Goal: Task Accomplishment & Management: Manage account settings

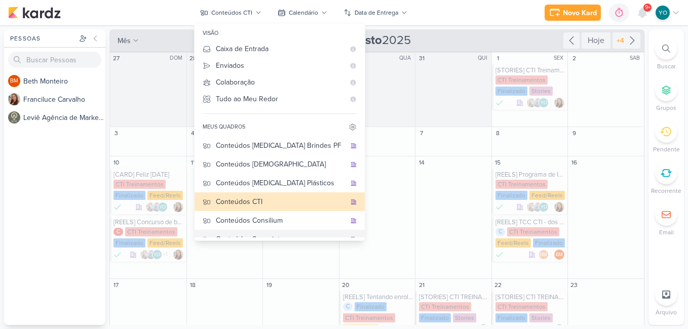
scroll to position [30, 0]
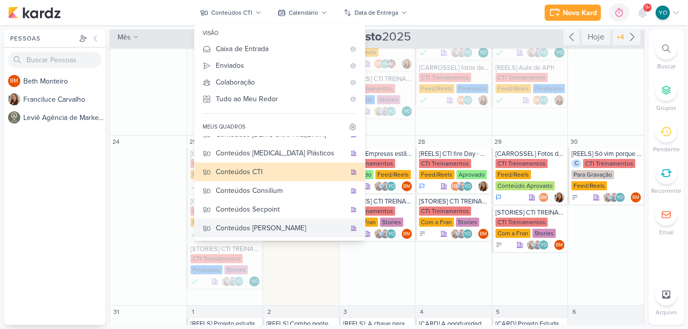
click at [289, 224] on div "Conteúdos [PERSON_NAME]" at bounding box center [281, 228] width 130 height 11
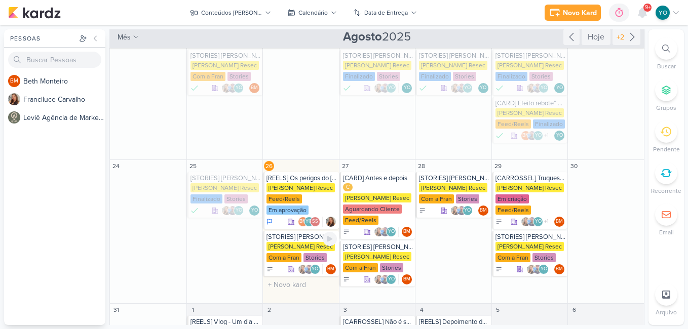
scroll to position [301, 0]
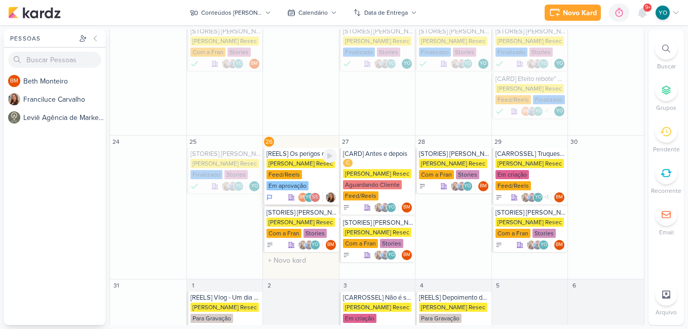
click at [305, 163] on div "[PERSON_NAME] Resec Feed/Reels Em aprovação" at bounding box center [301, 175] width 70 height 32
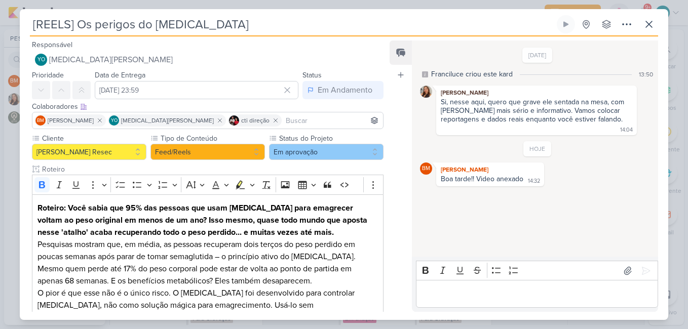
scroll to position [0, 0]
click at [333, 153] on button "Em aprovação" at bounding box center [326, 152] width 114 height 16
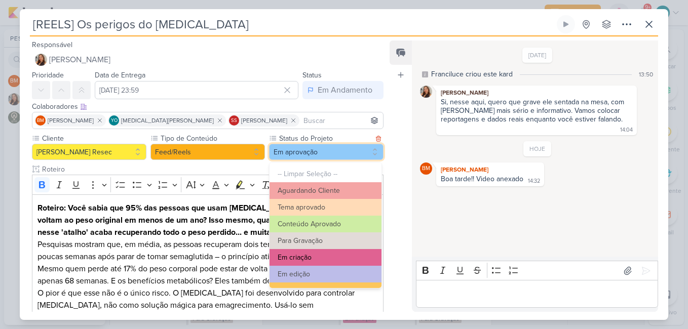
scroll to position [114, 0]
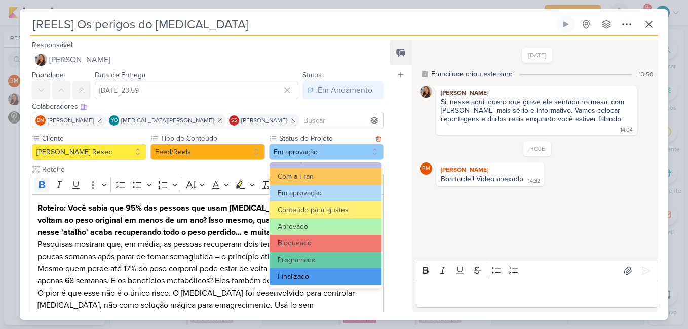
click at [336, 277] on button "Finalizado" at bounding box center [325, 276] width 112 height 17
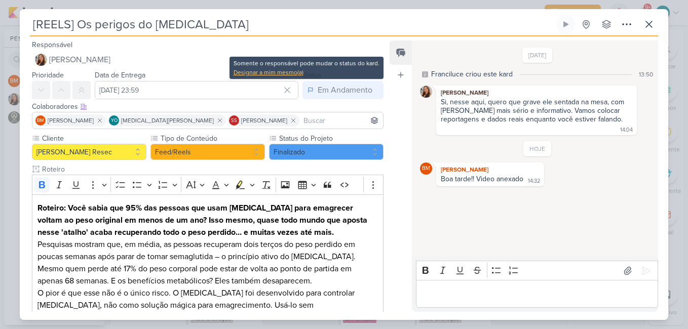
click at [291, 73] on div "Designar a mim mesmo(a)" at bounding box center [306, 72] width 146 height 9
click at [286, 76] on div "Designar a mim mesmo(a)" at bounding box center [306, 72] width 146 height 9
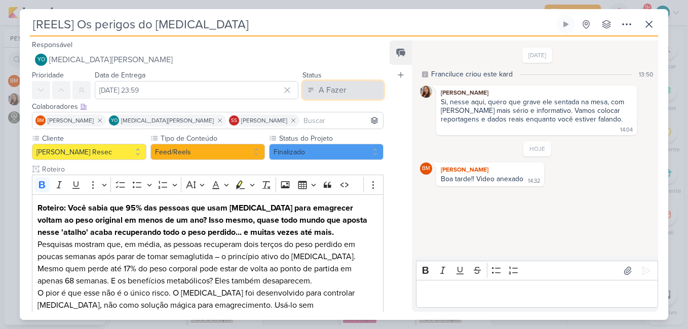
click at [347, 95] on button "A Fazer" at bounding box center [342, 90] width 81 height 18
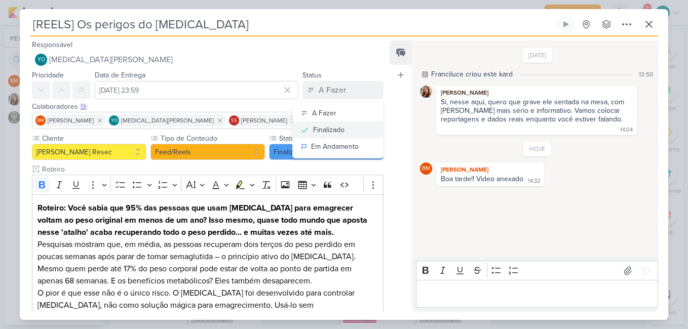
click at [353, 131] on button "Finalizado" at bounding box center [338, 130] width 90 height 17
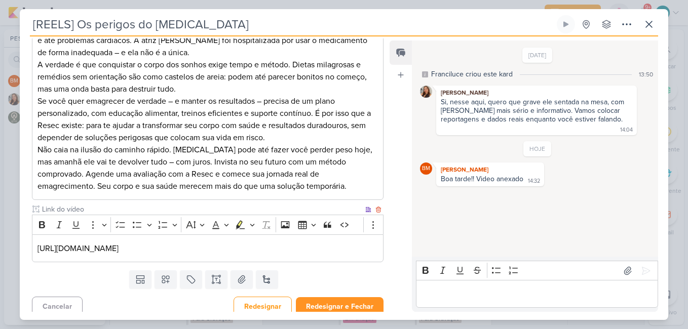
scroll to position [296, 0]
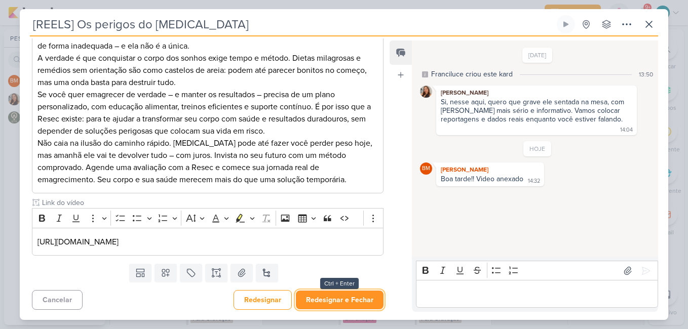
click at [355, 306] on button "Redesignar e Fechar" at bounding box center [340, 300] width 88 height 19
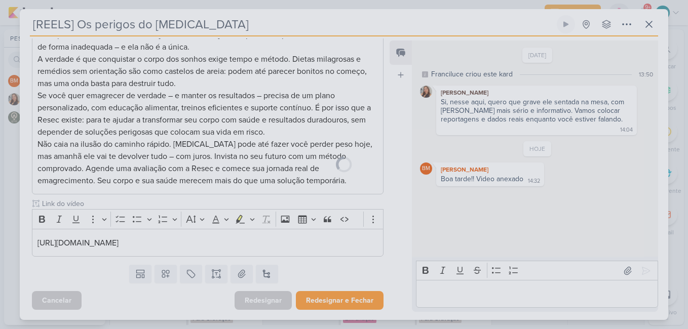
scroll to position [295, 0]
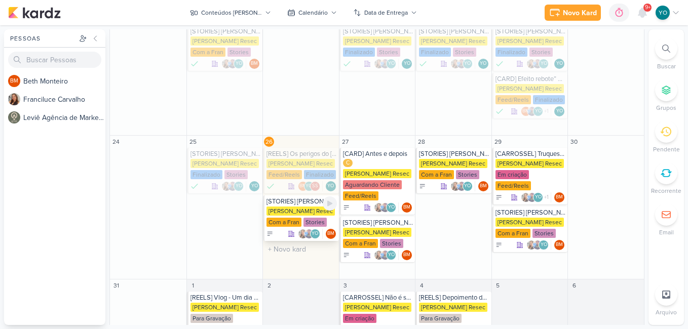
click at [309, 207] on div "[PERSON_NAME] Resec" at bounding box center [300, 211] width 68 height 9
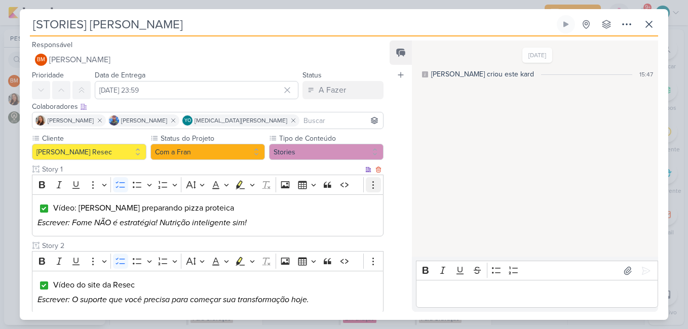
scroll to position [209, 0]
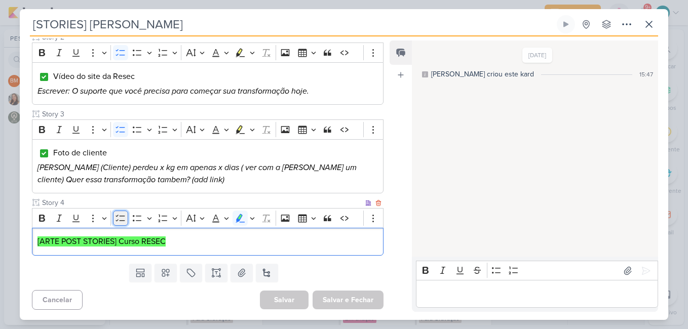
click at [123, 218] on icon "Editor toolbar" at bounding box center [120, 218] width 10 height 10
click at [41, 244] on input "Editor editing area: main" at bounding box center [44, 243] width 8 height 8
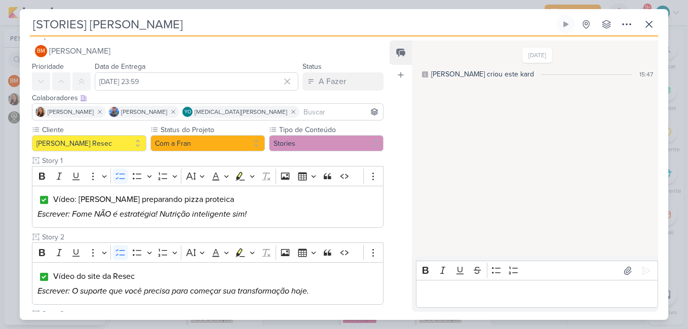
scroll to position [0, 0]
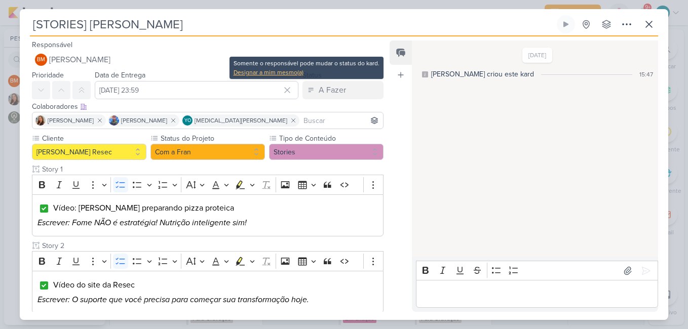
click at [274, 69] on div "Designar a mim mesmo(a)" at bounding box center [306, 72] width 146 height 9
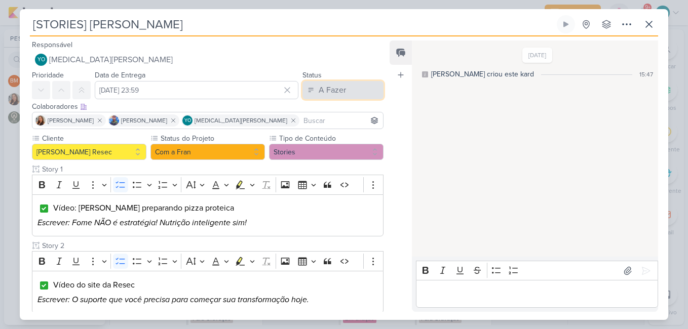
click at [323, 82] on button "A Fazer" at bounding box center [342, 90] width 81 height 18
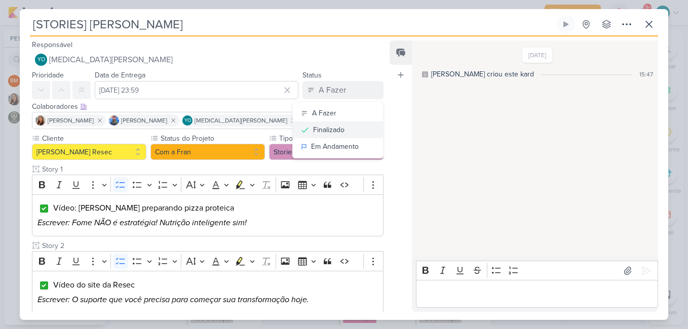
click at [336, 128] on div "Finalizado" at bounding box center [328, 130] width 31 height 11
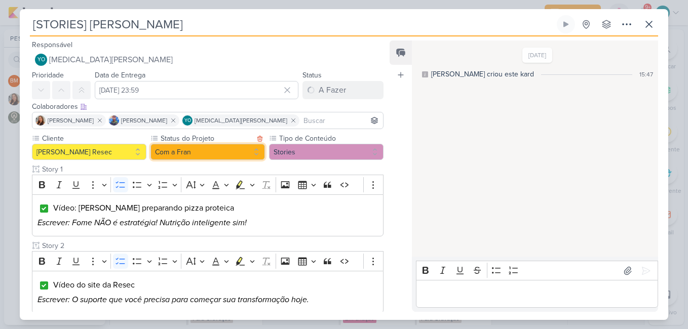
click at [203, 152] on button "Com a Fran" at bounding box center [207, 152] width 114 height 16
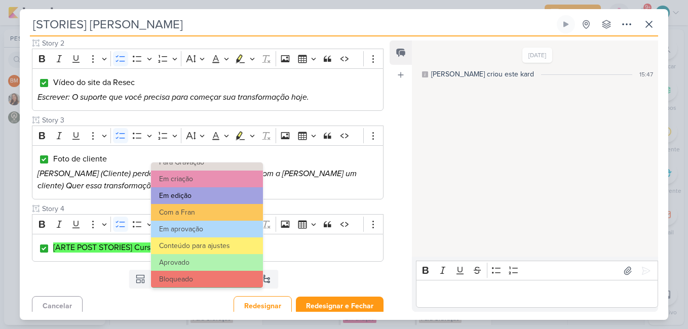
scroll to position [114, 0]
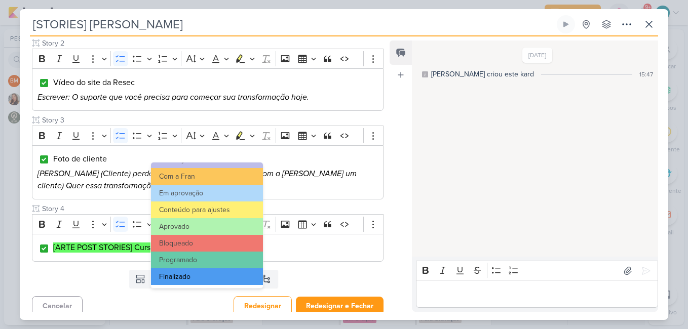
click at [235, 274] on button "Finalizado" at bounding box center [207, 276] width 112 height 17
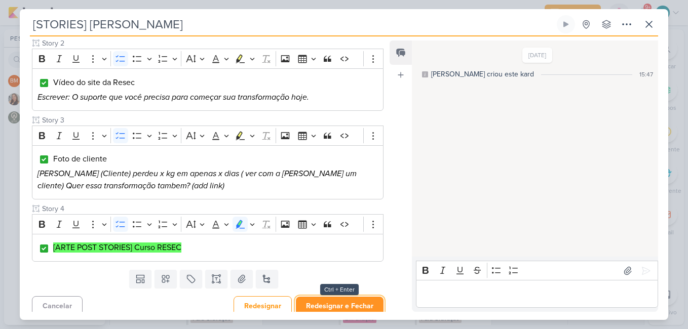
click at [329, 299] on button "Redesignar e Fechar" at bounding box center [340, 306] width 88 height 19
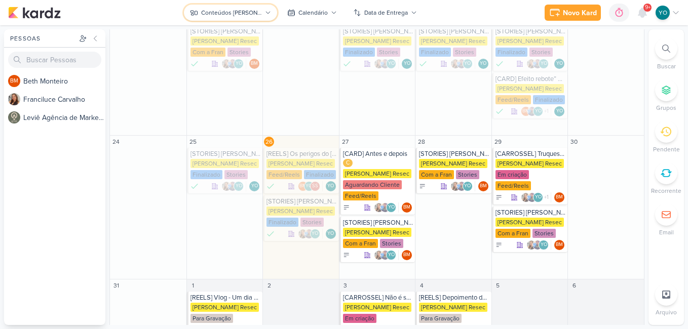
click at [256, 15] on div "Conteúdos [PERSON_NAME]" at bounding box center [231, 12] width 61 height 9
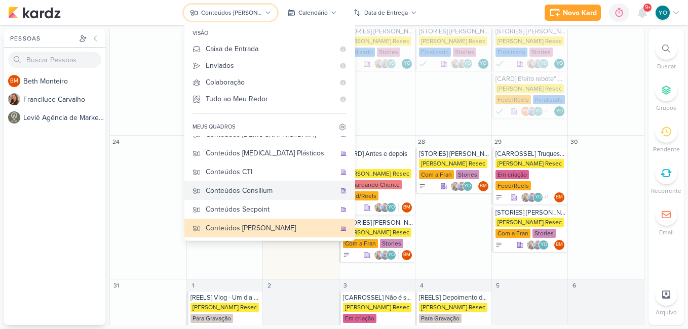
scroll to position [0, 0]
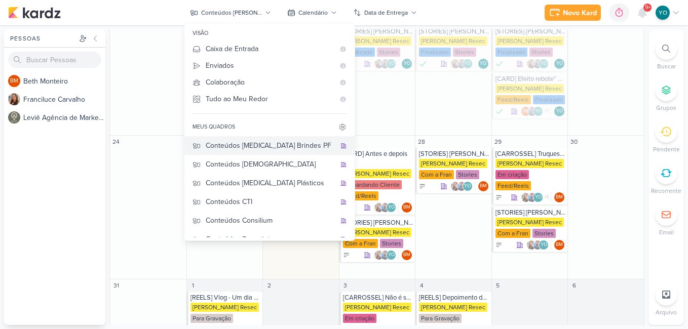
click at [271, 147] on div "Conteúdos [MEDICAL_DATA] Brindes PF" at bounding box center [271, 145] width 130 height 11
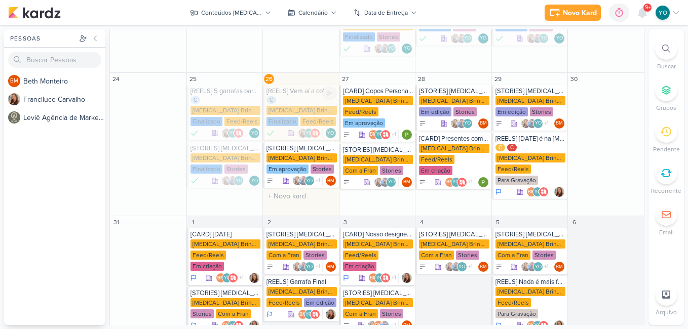
scroll to position [229, 0]
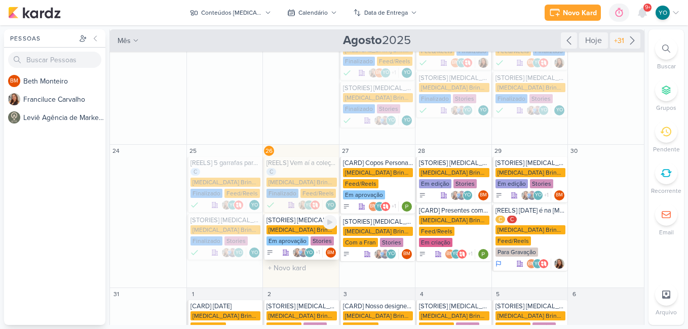
click at [286, 225] on div "[MEDICAL_DATA] Brindes PF" at bounding box center [301, 229] width 70 height 9
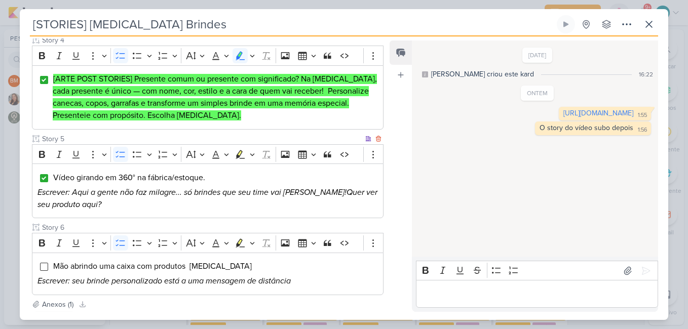
scroll to position [554, 0]
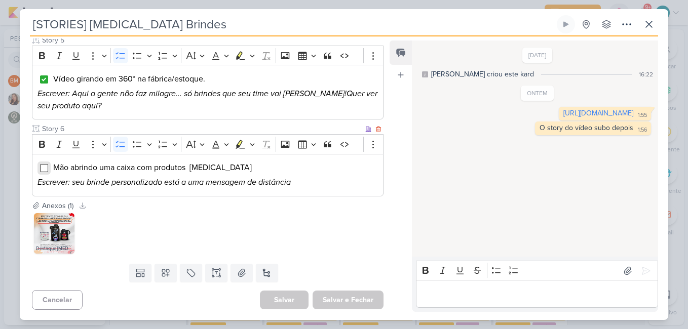
click at [44, 168] on input "Editor editing area: main" at bounding box center [44, 168] width 8 height 8
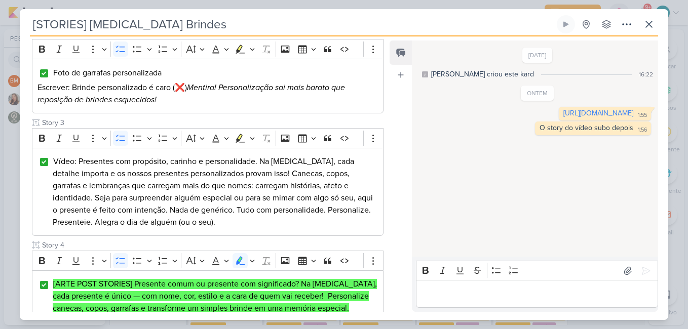
scroll to position [0, 0]
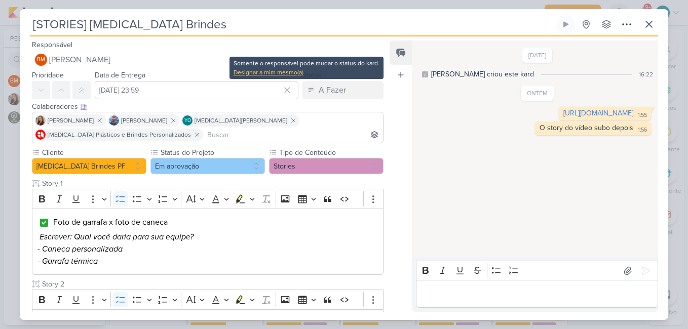
click at [291, 72] on div "Designar a mim mesmo(a)" at bounding box center [306, 72] width 146 height 9
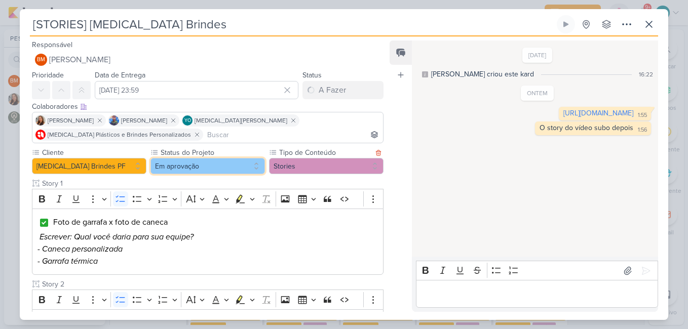
click at [217, 164] on button "Em aprovação" at bounding box center [207, 166] width 114 height 16
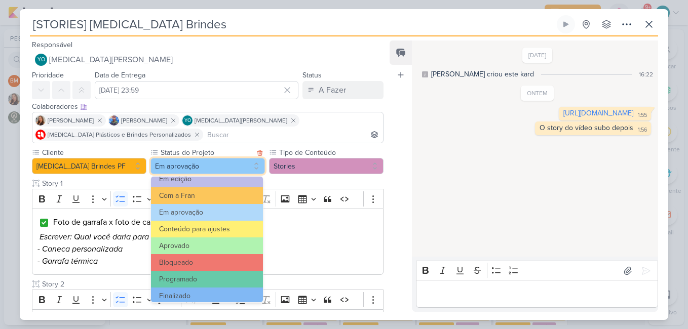
scroll to position [114, 0]
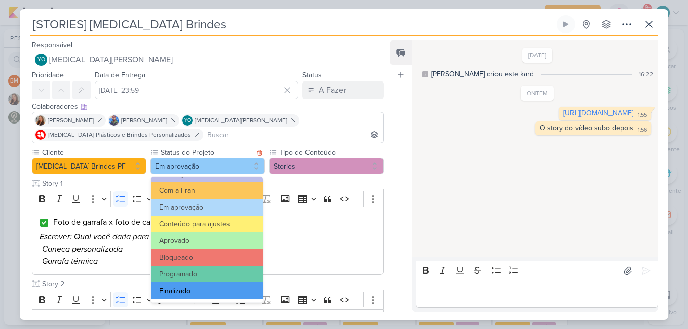
click at [213, 290] on button "Finalizado" at bounding box center [207, 291] width 112 height 17
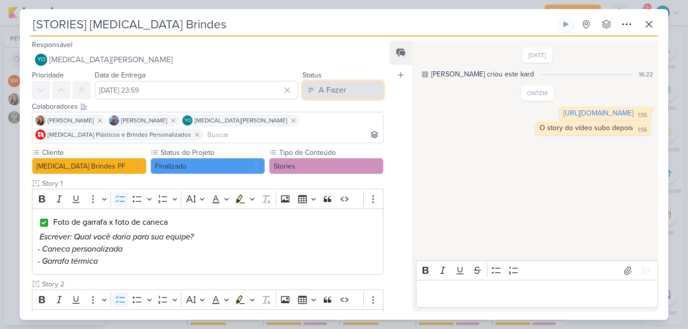
click at [330, 88] on div "A Fazer" at bounding box center [332, 90] width 27 height 12
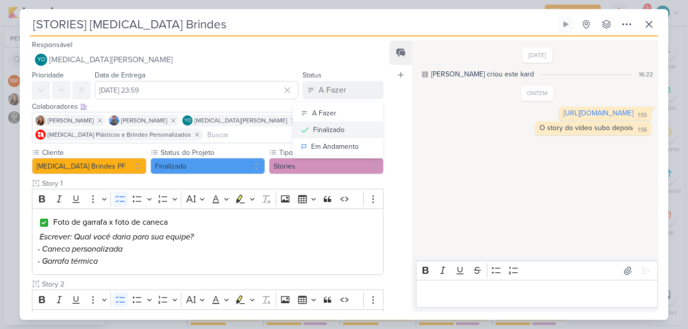
click at [335, 126] on div "Finalizado" at bounding box center [328, 130] width 31 height 11
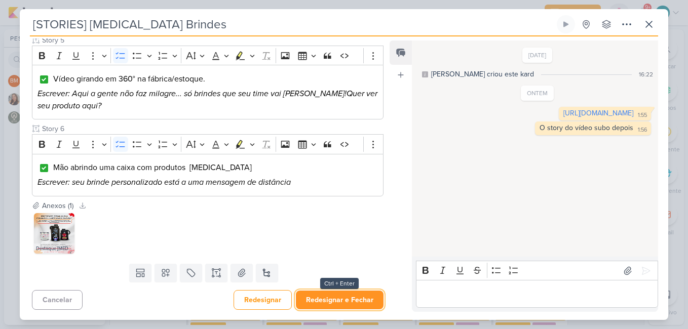
click at [352, 297] on button "Redesignar e Fechar" at bounding box center [340, 300] width 88 height 19
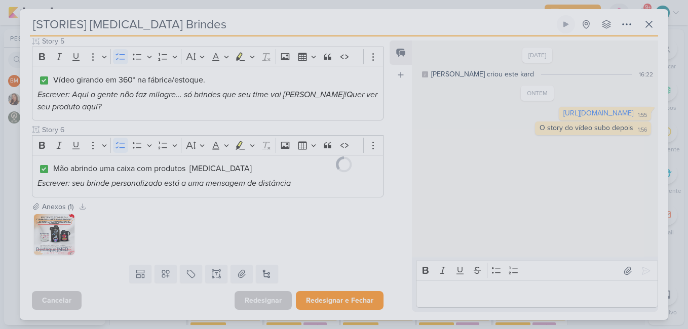
scroll to position [553, 0]
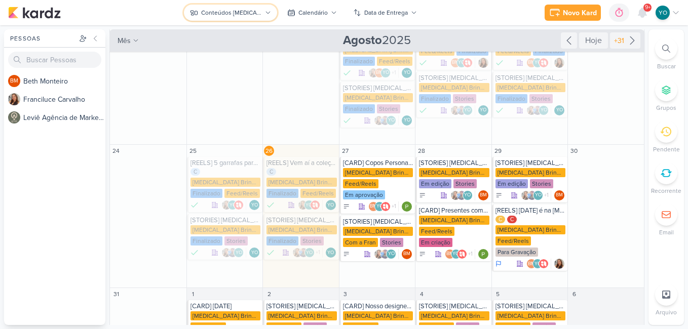
click at [243, 6] on button "Conteúdos [MEDICAL_DATA] Brindes PF" at bounding box center [230, 13] width 93 height 16
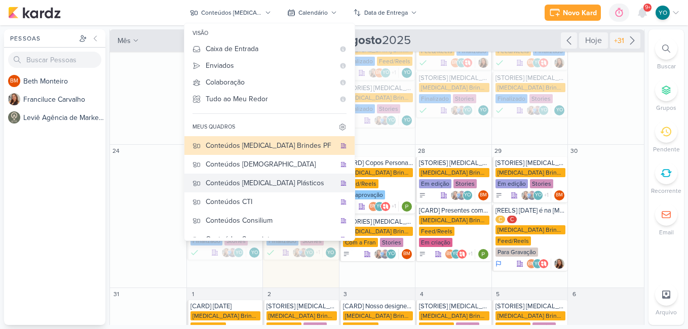
click at [276, 188] on div "Conteúdos [MEDICAL_DATA] Plásticos" at bounding box center [271, 183] width 130 height 11
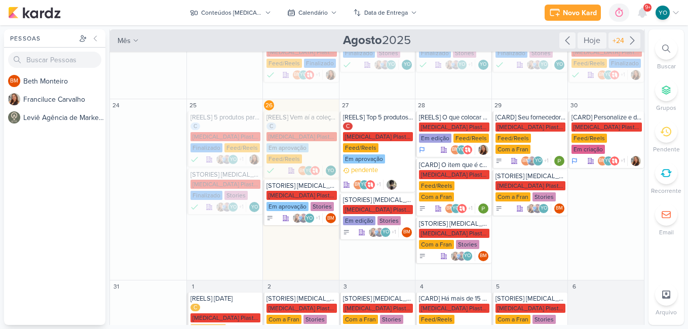
scroll to position [242, 0]
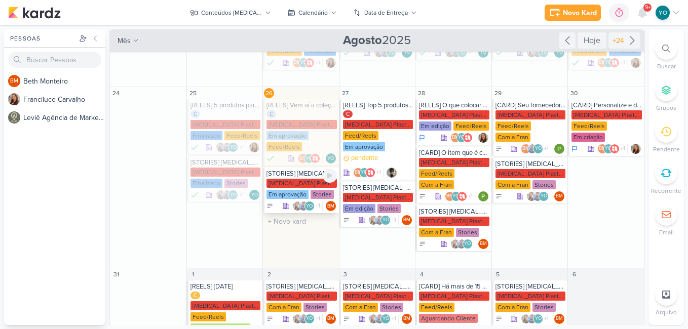
click at [290, 179] on div "[MEDICAL_DATA] Plasticos PJ" at bounding box center [301, 183] width 70 height 9
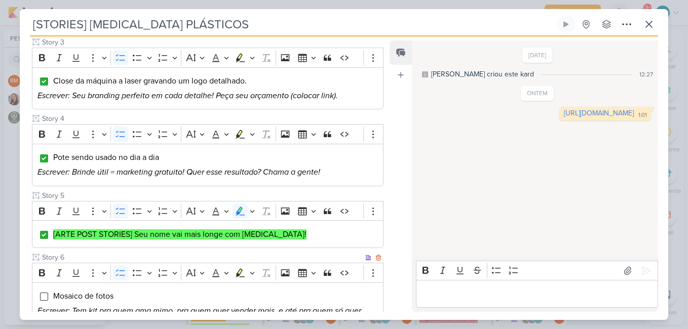
scroll to position [448, 0]
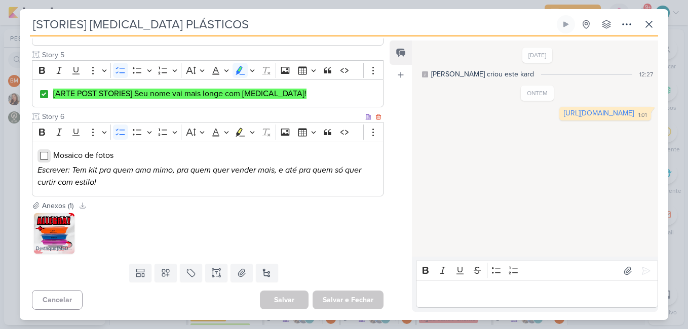
click at [40, 155] on input "Editor editing area: main" at bounding box center [44, 156] width 8 height 8
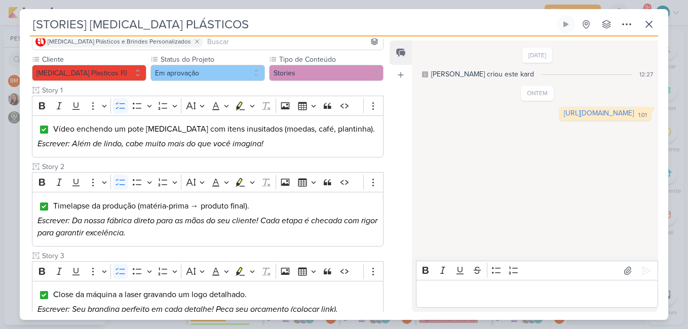
scroll to position [0, 0]
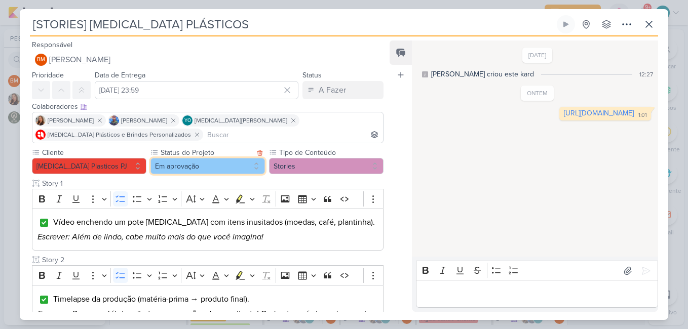
click at [241, 168] on button "Em aprovação" at bounding box center [207, 166] width 114 height 16
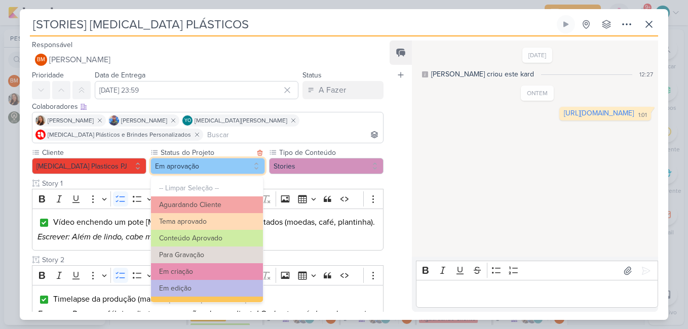
scroll to position [114, 0]
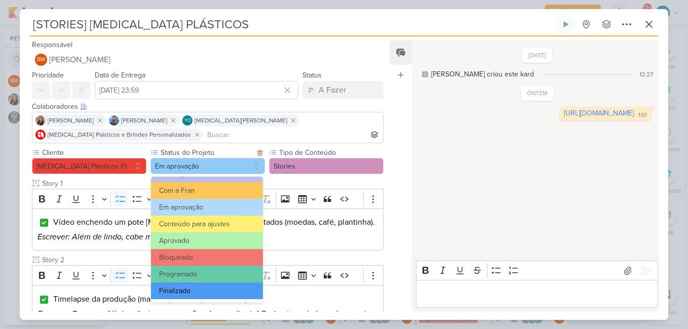
click at [230, 292] on button "Finalizado" at bounding box center [207, 291] width 112 height 17
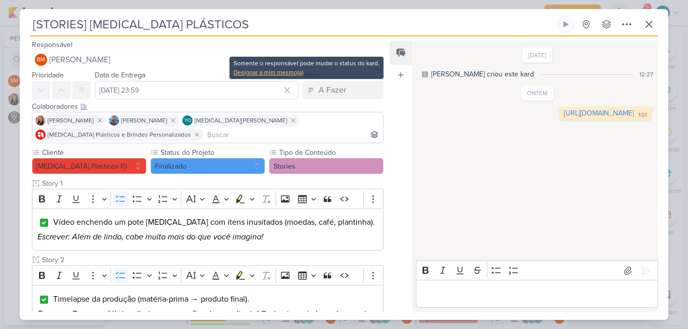
click at [292, 72] on div "Designar a mim mesmo(a)" at bounding box center [306, 72] width 146 height 9
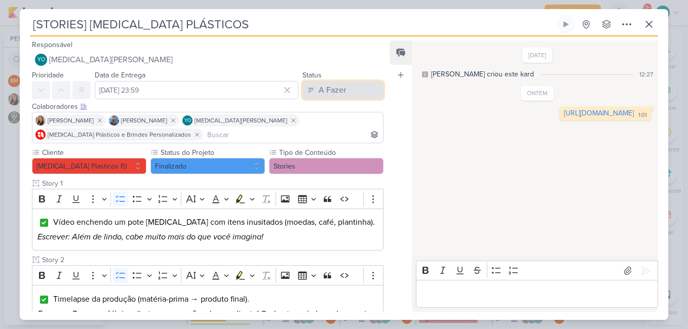
click at [310, 89] on button "A Fazer" at bounding box center [342, 90] width 81 height 18
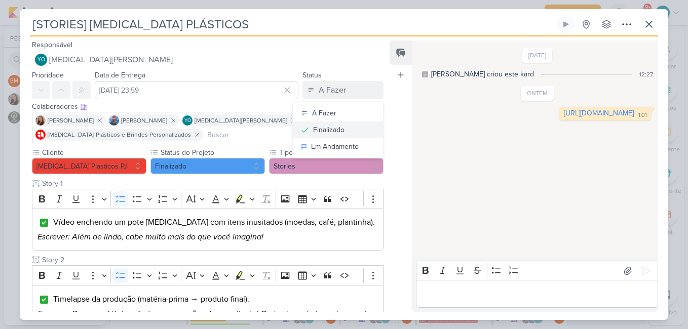
click at [331, 131] on div "Finalizado" at bounding box center [328, 130] width 31 height 11
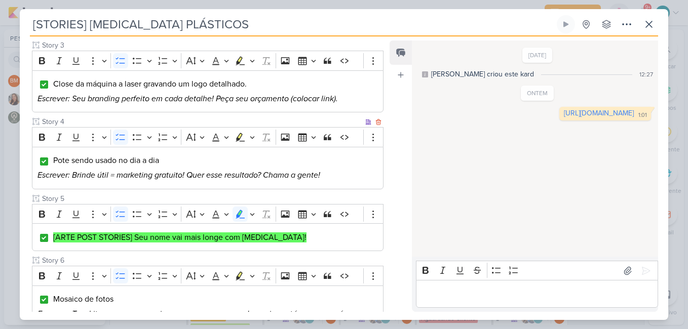
scroll to position [448, 0]
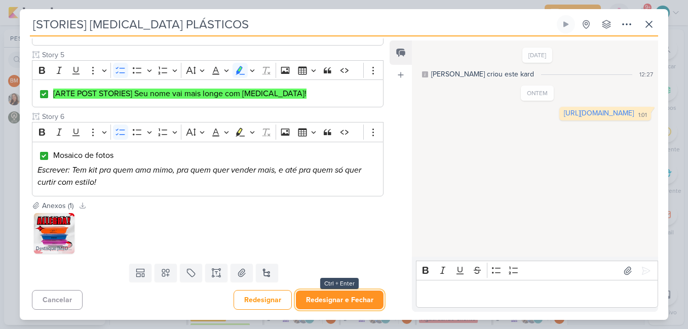
click at [346, 303] on button "Redesignar e Fechar" at bounding box center [340, 300] width 88 height 19
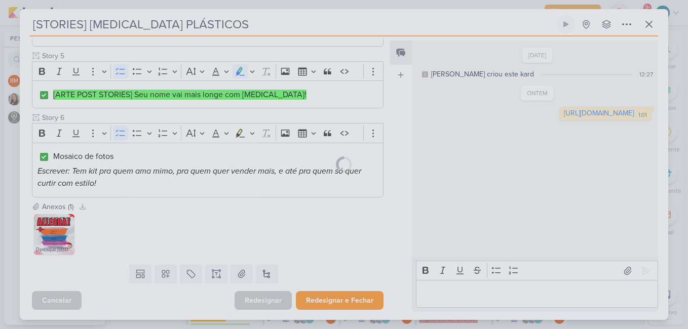
scroll to position [447, 0]
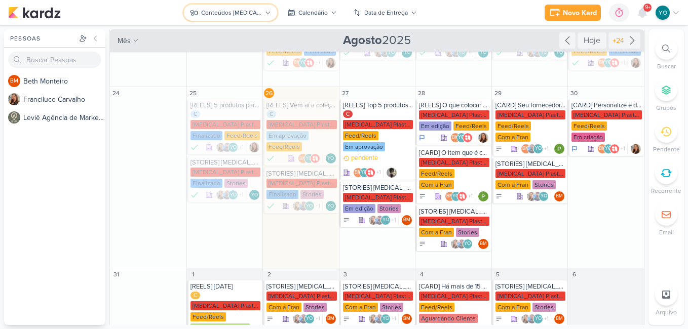
click at [256, 11] on div "Conteúdos [MEDICAL_DATA] Plásticos" at bounding box center [231, 12] width 61 height 9
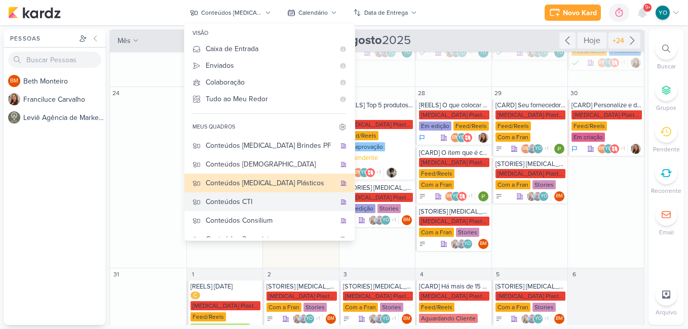
click at [268, 203] on div "Conteúdos CTI" at bounding box center [271, 201] width 130 height 11
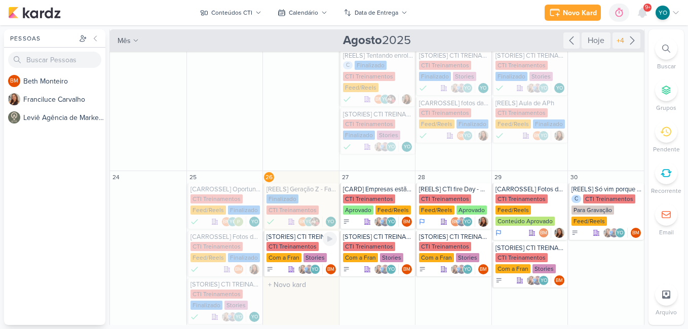
scroll to position [277, 0]
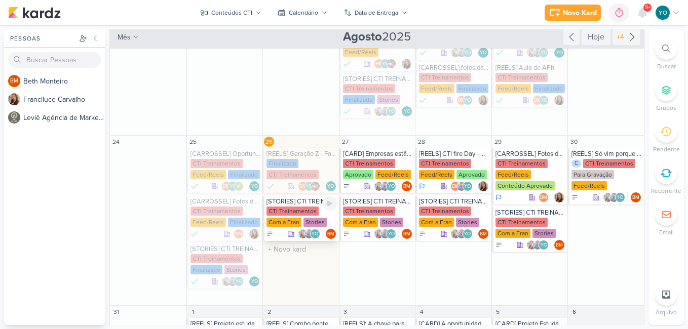
click at [286, 212] on div "CTI Treinamentos" at bounding box center [292, 211] width 52 height 9
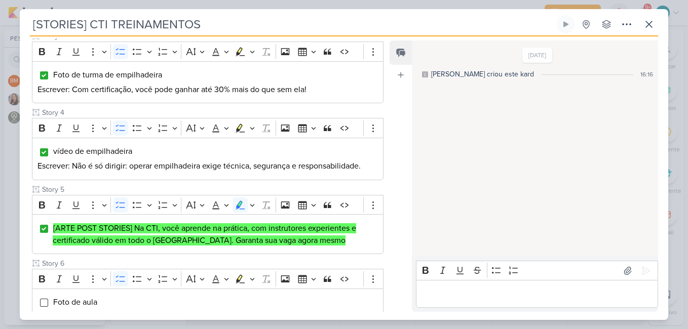
scroll to position [470, 0]
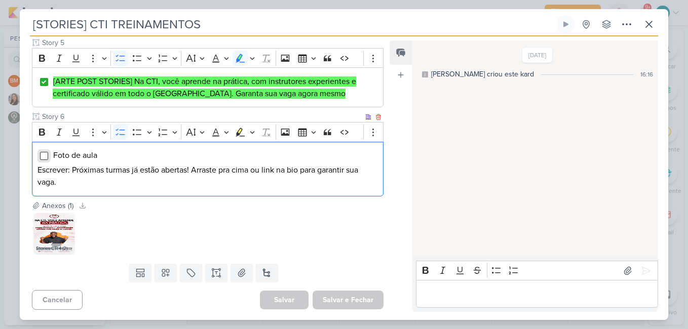
click at [41, 154] on input "Editor editing area: main" at bounding box center [44, 156] width 8 height 8
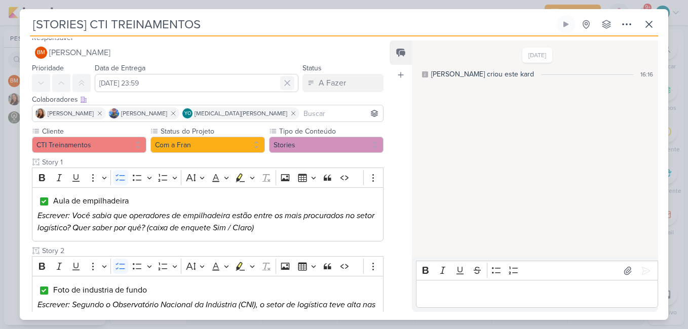
scroll to position [0, 0]
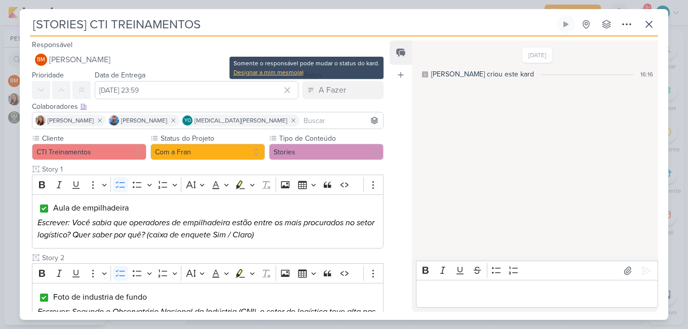
click at [290, 72] on div "Designar a mim mesmo(a)" at bounding box center [306, 72] width 146 height 9
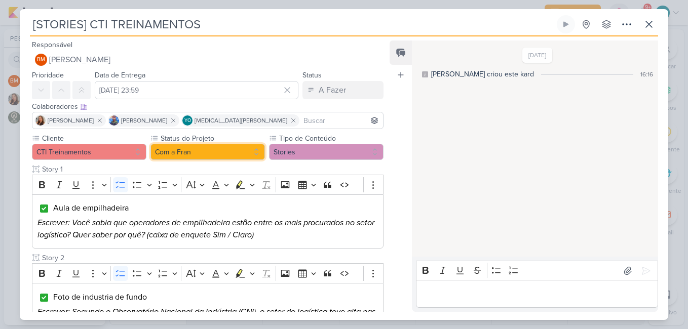
click at [229, 153] on button "Com a Fran" at bounding box center [207, 152] width 114 height 16
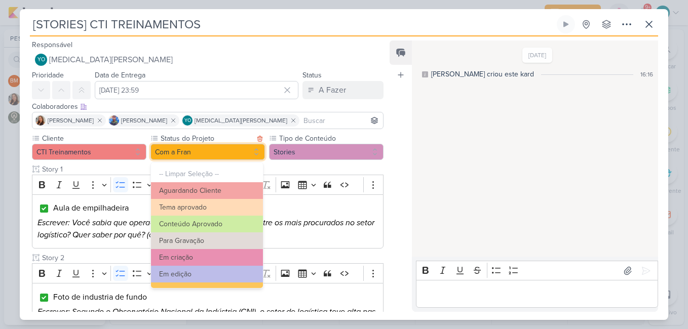
scroll to position [114, 0]
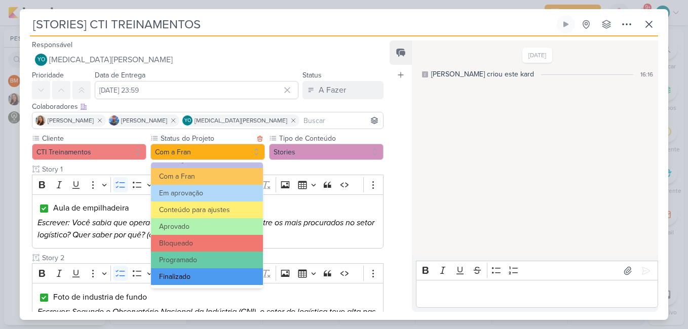
click at [218, 275] on button "Finalizado" at bounding box center [207, 276] width 112 height 17
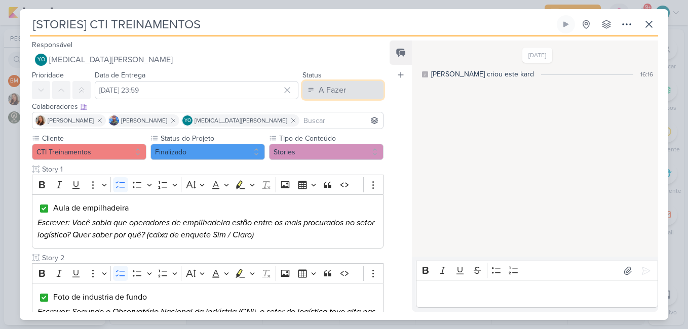
click at [333, 88] on div "A Fazer" at bounding box center [332, 90] width 27 height 12
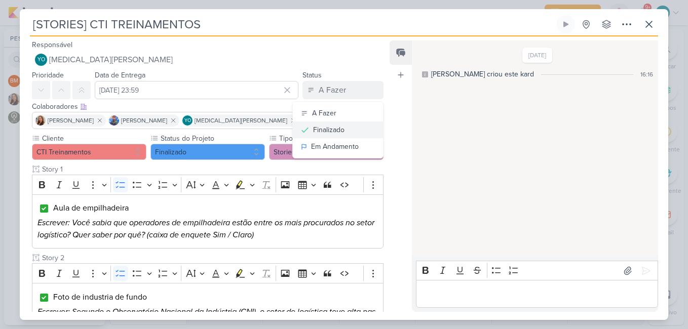
click at [331, 125] on div "Finalizado" at bounding box center [328, 130] width 31 height 11
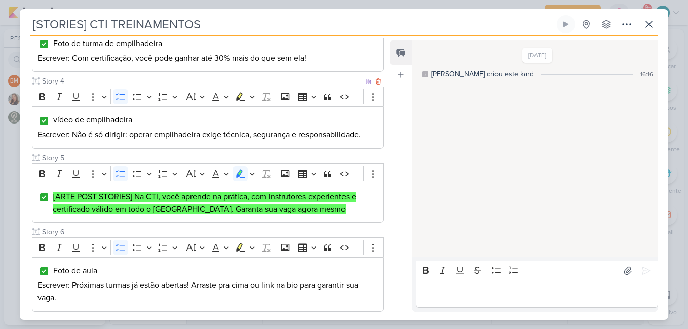
scroll to position [470, 0]
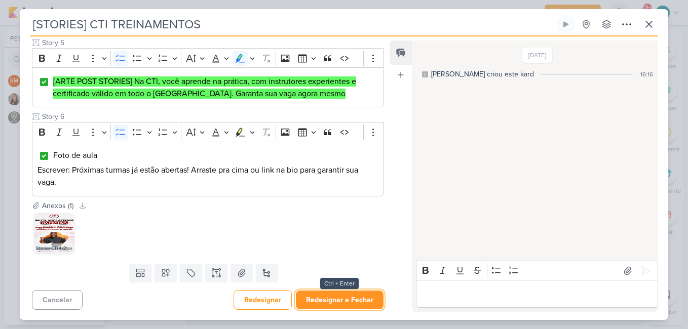
click at [347, 300] on button "Redesignar e Fechar" at bounding box center [340, 300] width 88 height 19
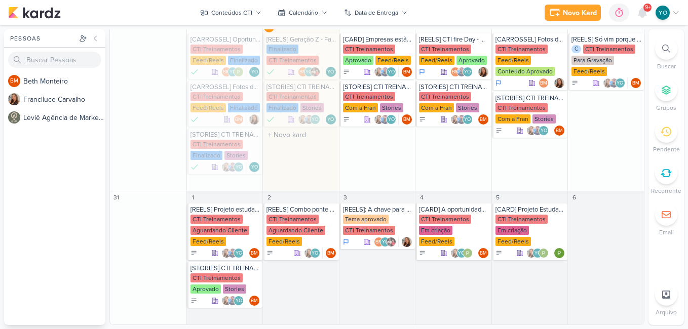
scroll to position [290, 0]
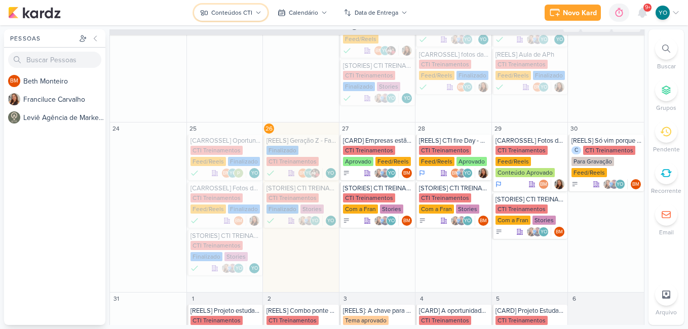
click at [228, 14] on div "Conteúdos CTI" at bounding box center [231, 12] width 41 height 9
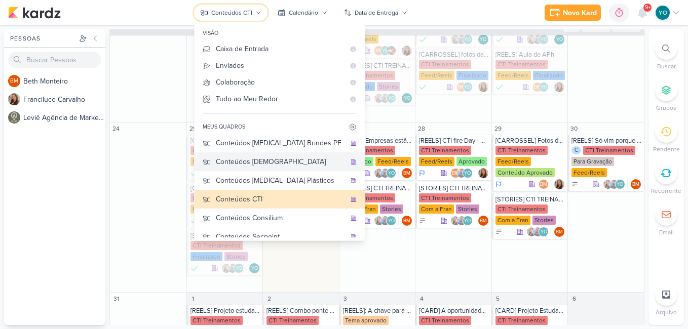
scroll to position [0, 0]
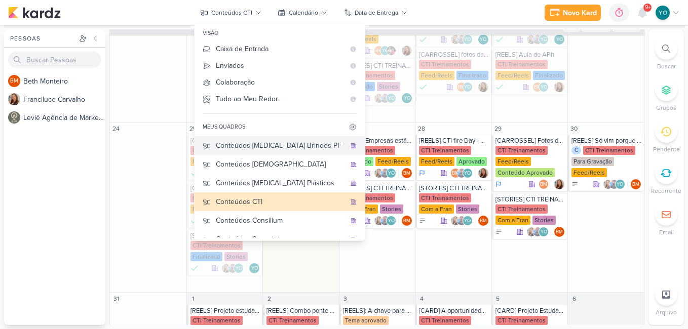
click at [289, 147] on div "Conteúdos [MEDICAL_DATA] Brindes PF" at bounding box center [281, 145] width 130 height 11
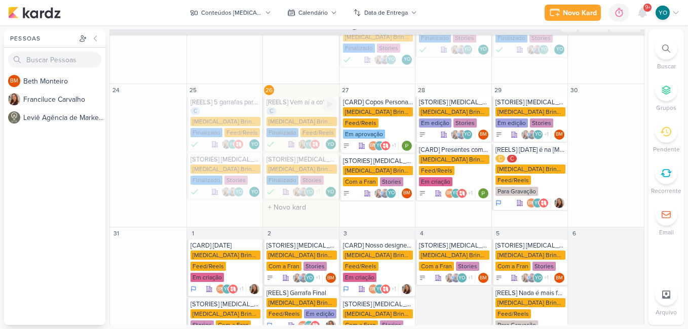
scroll to position [243, 0]
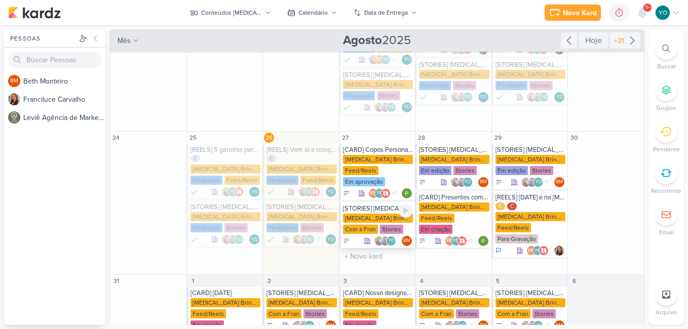
click at [370, 214] on div "[MEDICAL_DATA] Brindes PF" at bounding box center [378, 218] width 70 height 9
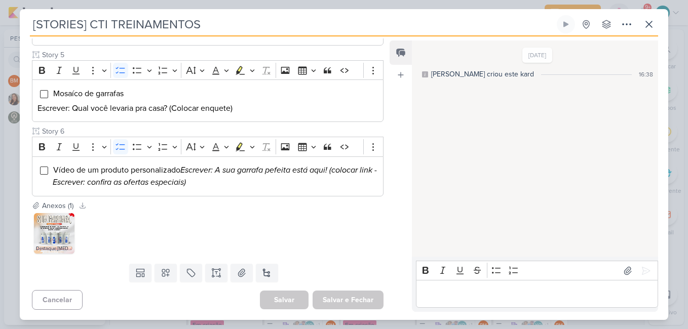
type input "[STORIES] [MEDICAL_DATA] Brindes"
